Goal: Contribute content: Add original content to the website for others to see

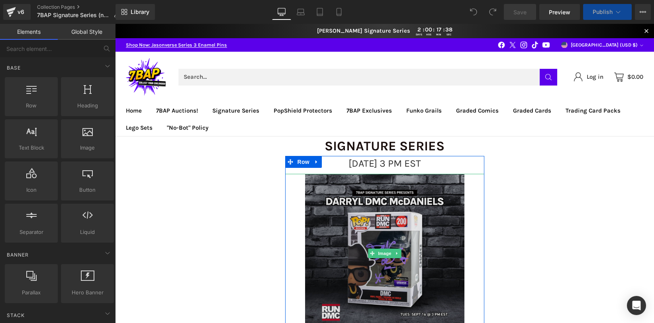
click at [383, 214] on img at bounding box center [384, 253] width 159 height 159
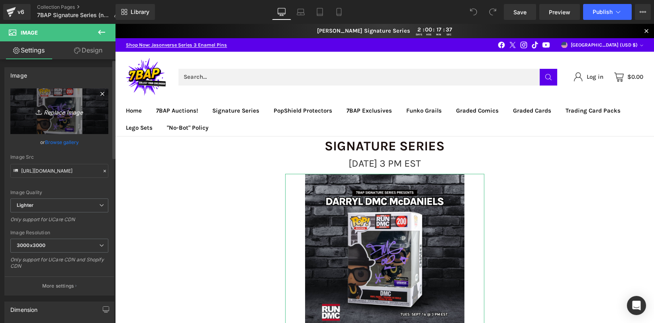
click at [55, 112] on icon "Replace Image" at bounding box center [59, 111] width 64 height 10
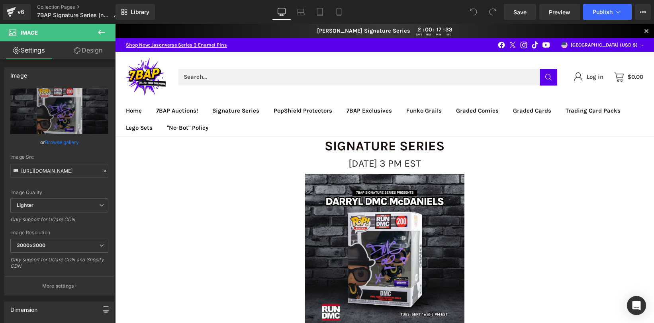
type input "C:\fakepath\9_20_SS_Live.png"
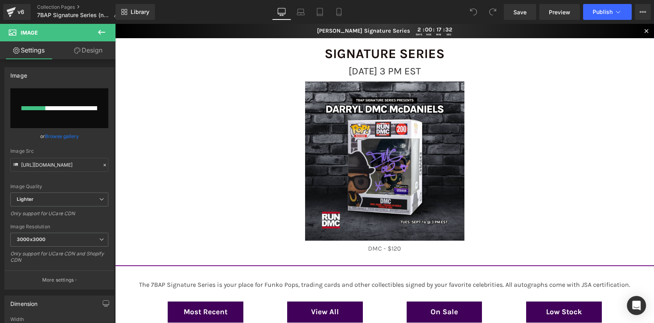
scroll to position [88, 0]
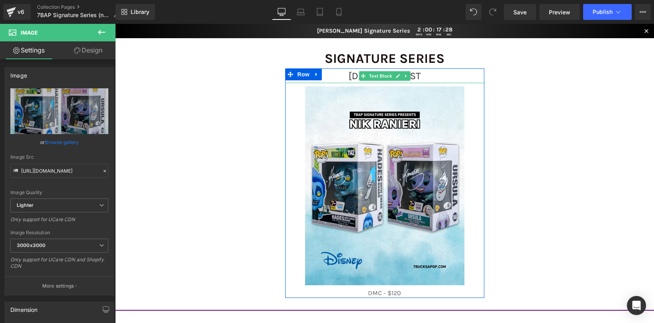
click at [421, 76] on span "[DATE] 3 PM EST" at bounding box center [384, 76] width 72 height 12
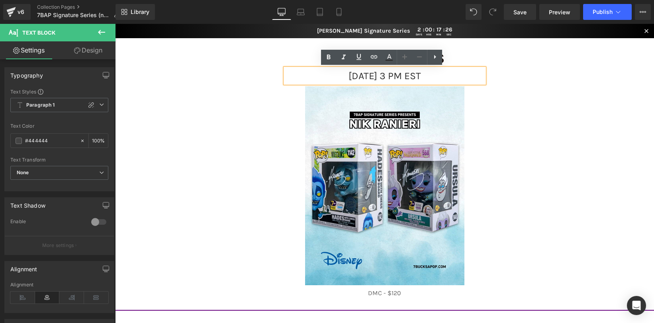
drag, startPoint x: 403, startPoint y: 73, endPoint x: 397, endPoint y: 73, distance: 6.8
click at [397, 73] on span "[DATE] 3 PM EST" at bounding box center [384, 76] width 72 height 12
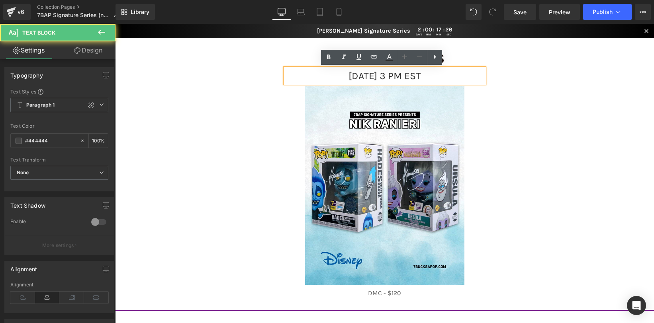
click at [414, 77] on span "[DATE] 3 PM EST" at bounding box center [384, 76] width 72 height 12
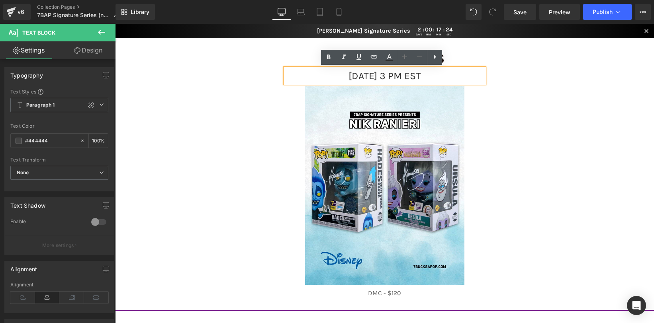
drag, startPoint x: 411, startPoint y: 76, endPoint x: 395, endPoint y: 73, distance: 16.6
click at [395, 73] on span "[DATE] 3 PM EST" at bounding box center [384, 76] width 72 height 12
click at [401, 77] on span "[DATE] 3 PM EST" at bounding box center [384, 76] width 72 height 12
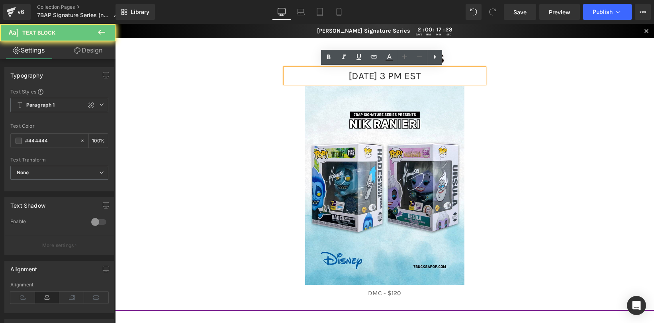
click at [401, 77] on span "[DATE] 3 PM EST" at bounding box center [384, 76] width 72 height 12
click at [401, 74] on span "[DATE] 3 PM EST" at bounding box center [384, 76] width 72 height 12
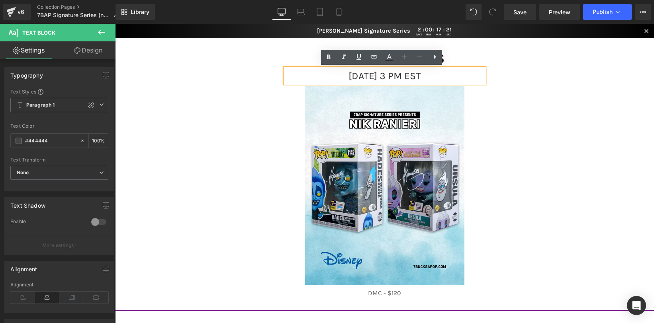
drag, startPoint x: 402, startPoint y: 74, endPoint x: 396, endPoint y: 74, distance: 6.0
click at [396, 74] on span "[DATE] 3 PM EST" at bounding box center [384, 76] width 72 height 12
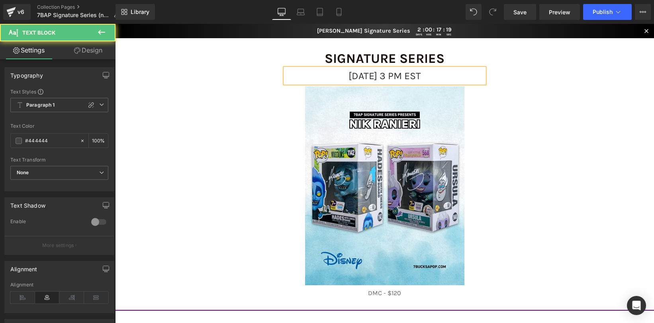
click at [348, 72] on span "[DATE] 3 PM EST" at bounding box center [384, 76] width 72 height 12
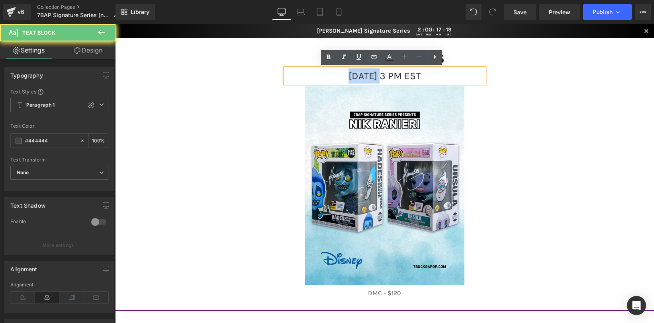
click at [348, 72] on span "[DATE] 3 PM EST" at bounding box center [384, 76] width 72 height 12
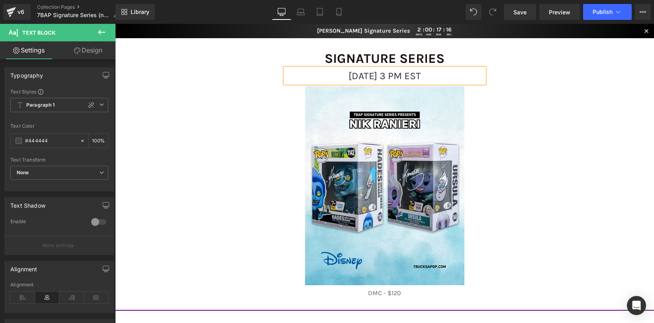
scroll to position [82, 0]
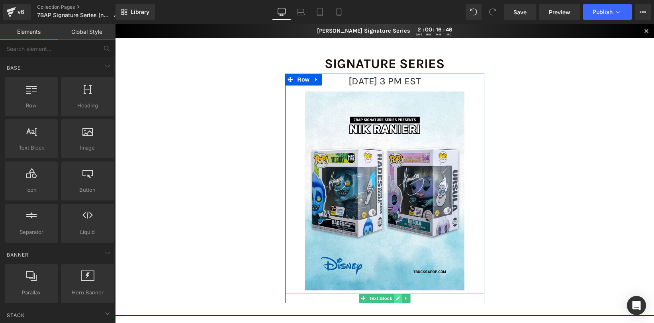
click at [396, 300] on icon at bounding box center [398, 299] width 4 height 4
click at [393, 300] on p "DMC - $120" at bounding box center [384, 299] width 199 height 10
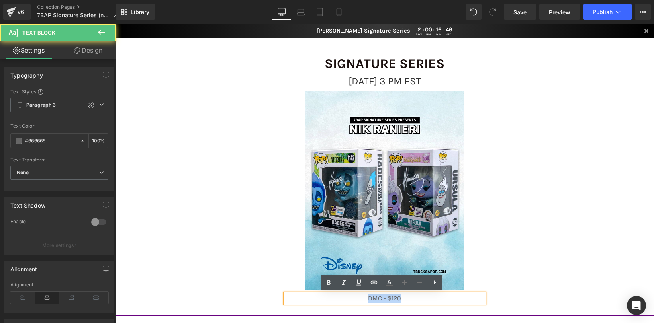
click at [393, 300] on p "DMC - $120" at bounding box center [384, 299] width 199 height 10
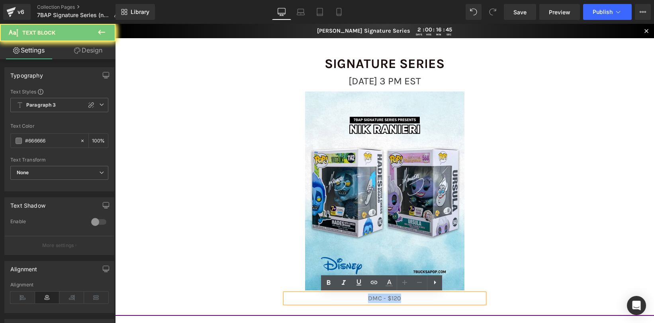
paste div
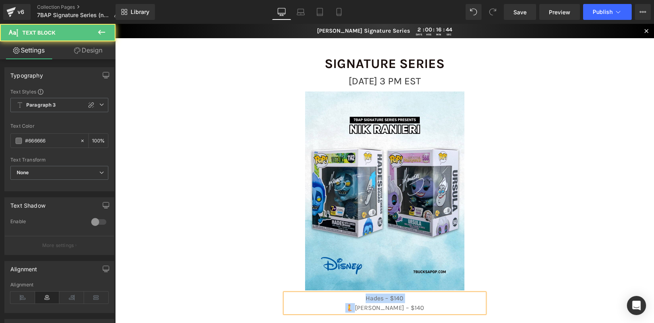
drag, startPoint x: 366, startPoint y: 306, endPoint x: 347, endPoint y: 303, distance: 19.4
click at [347, 303] on div "Hades – $140 🧜 [PERSON_NAME] – $140" at bounding box center [384, 303] width 199 height 19
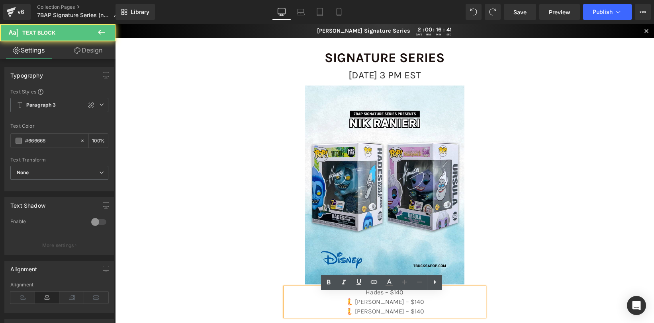
scroll to position [89, 0]
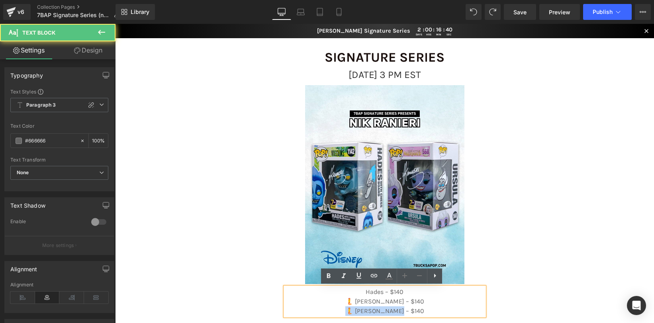
drag, startPoint x: 413, startPoint y: 319, endPoint x: 321, endPoint y: 308, distance: 92.3
click at [321, 308] on p "🧜 [PERSON_NAME] – $140" at bounding box center [384, 312] width 199 height 10
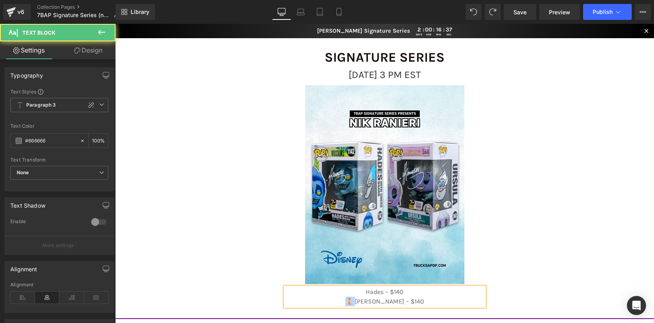
drag, startPoint x: 366, startPoint y: 303, endPoint x: 356, endPoint y: 300, distance: 9.6
click at [356, 300] on p "🧜 [PERSON_NAME] – $140" at bounding box center [384, 302] width 199 height 10
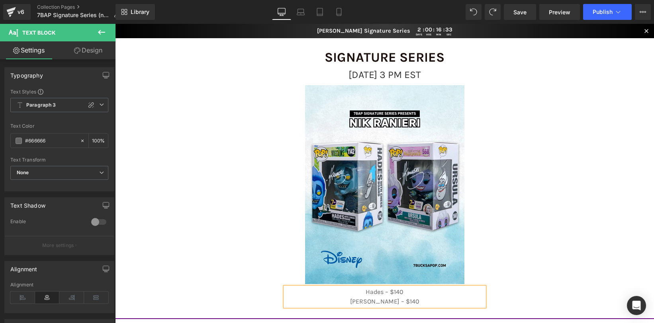
click at [380, 291] on p "Hades – $140" at bounding box center [384, 293] width 199 height 10
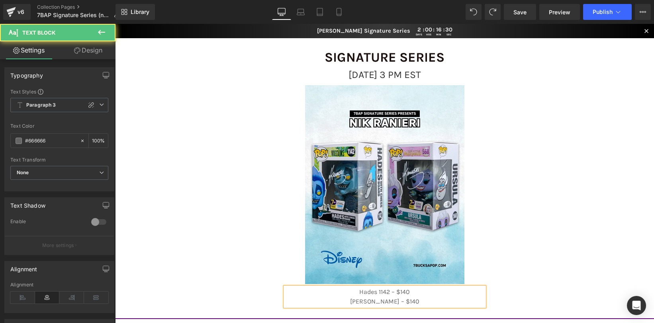
click at [380, 301] on p "[PERSON_NAME] – $140" at bounding box center [384, 302] width 199 height 10
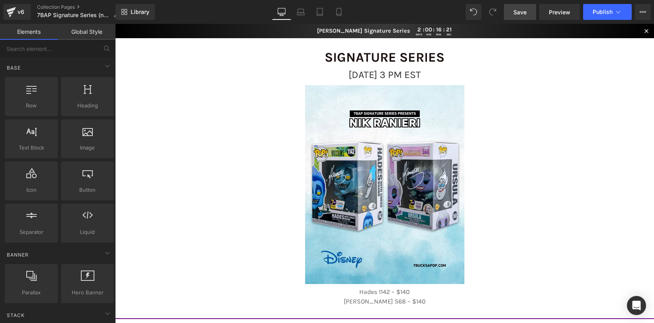
click at [529, 10] on link "Save" at bounding box center [520, 12] width 32 height 16
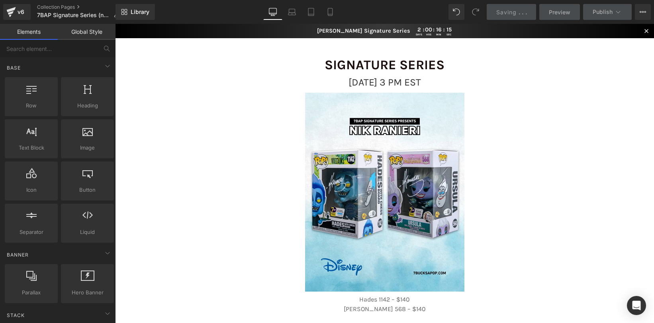
scroll to position [0, 0]
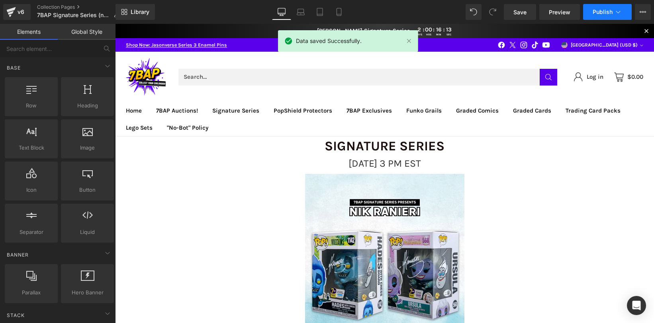
click at [597, 12] on span "Publish" at bounding box center [603, 12] width 20 height 6
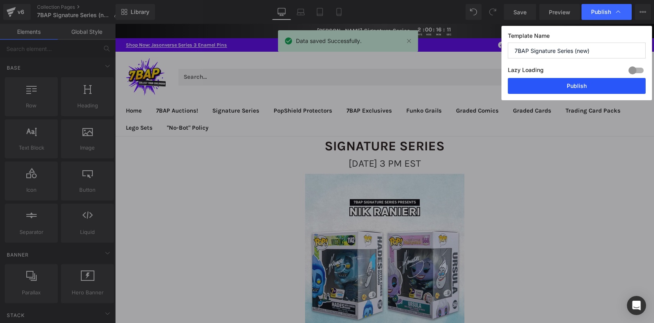
click at [556, 89] on button "Publish" at bounding box center [577, 86] width 138 height 16
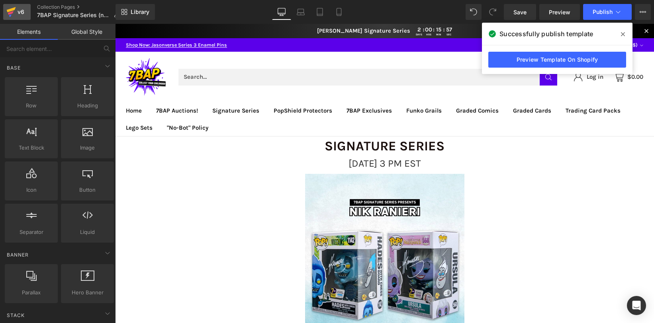
click at [16, 11] on div "v6" at bounding box center [21, 12] width 10 height 10
